Goal: Information Seeking & Learning: Find specific fact

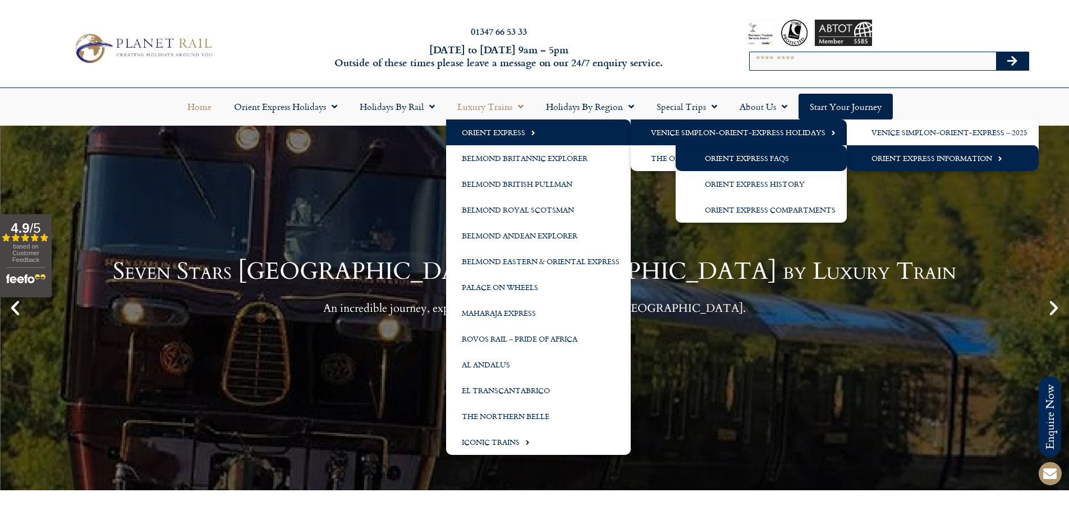
click at [789, 155] on link "Orient Express FAQs" at bounding box center [760, 158] width 171 height 26
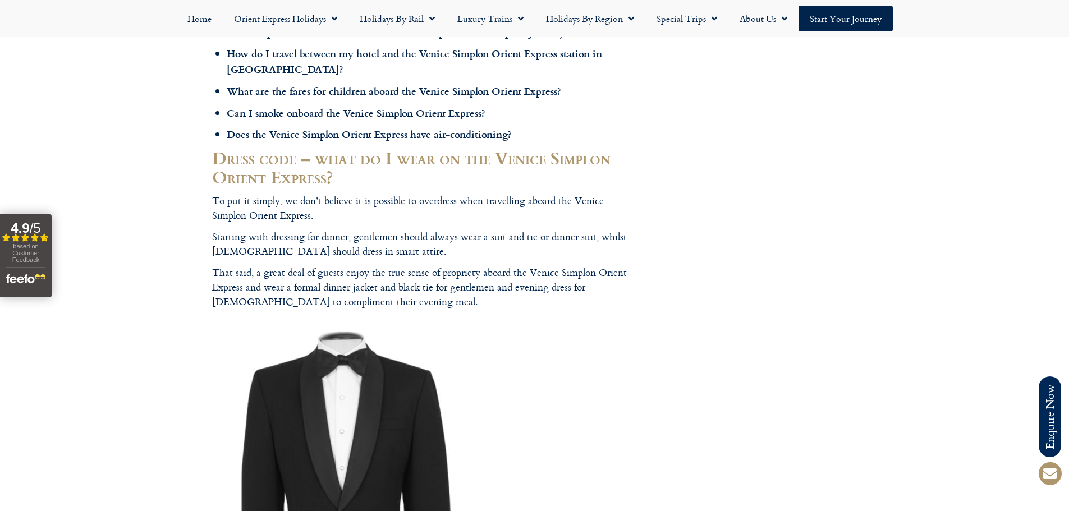
scroll to position [673, 0]
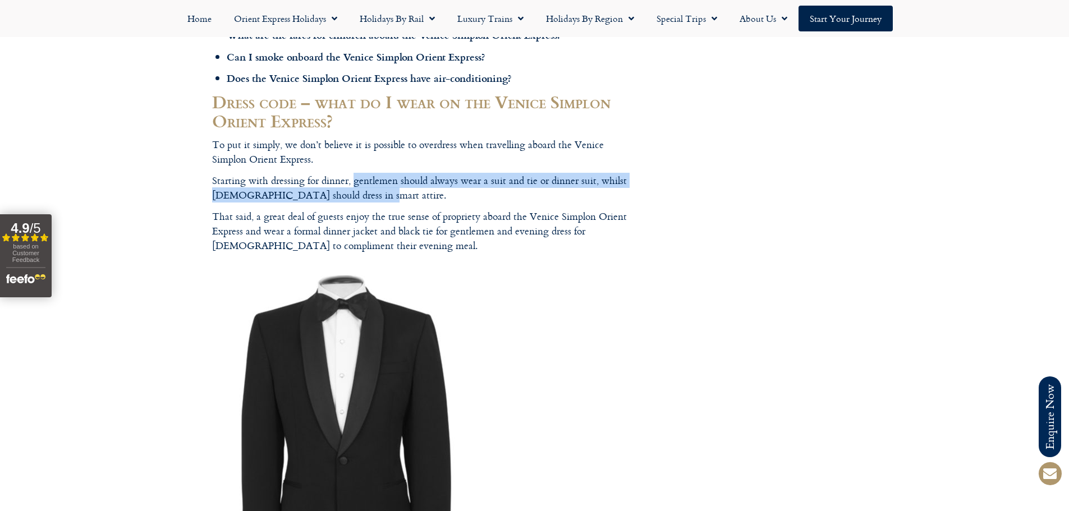
drag, startPoint x: 353, startPoint y: 183, endPoint x: 577, endPoint y: 200, distance: 224.4
click at [577, 200] on p "Starting with dressing for dinner, gentlemen should always wear a suit and tie …" at bounding box center [422, 188] width 421 height 30
copy p "gentlemen should always wear a suit and tie or dinner suit, whilst [DEMOGRAPHIC…"
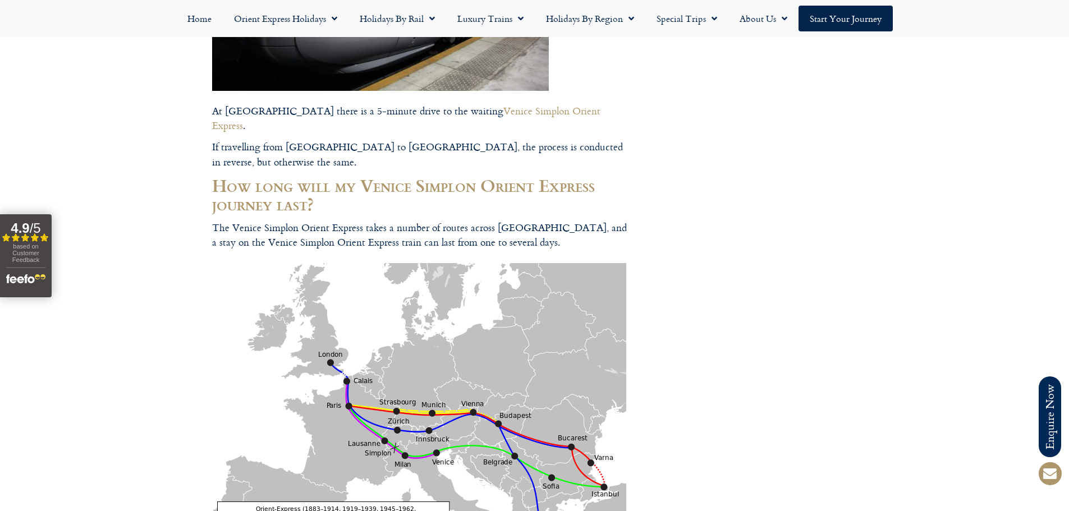
scroll to position [2076, 0]
